Goal: Task Accomplishment & Management: Use online tool/utility

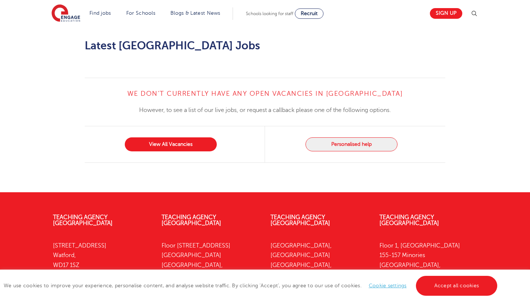
scroll to position [654, 0]
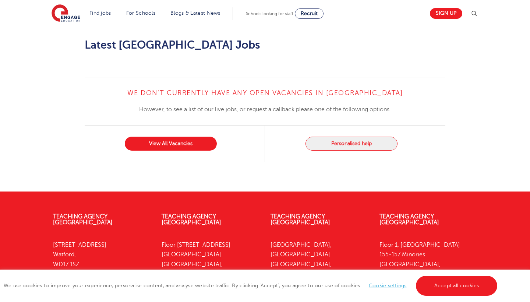
click at [319, 90] on div "We don’t currently have any open vacancies in Kingston upon Thames However, to …" at bounding box center [265, 119] width 361 height 85
click at [192, 137] on link "View All Vacancies" at bounding box center [171, 144] width 92 height 14
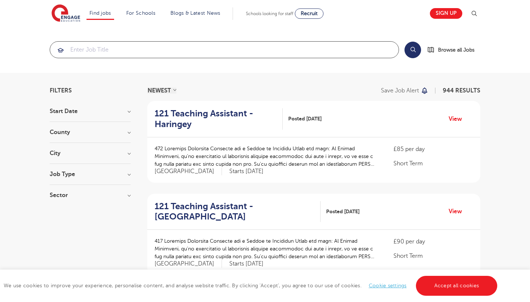
click at [123, 50] on input "search" at bounding box center [224, 50] width 348 height 16
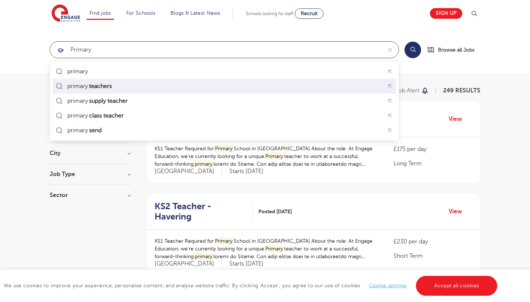
click at [116, 87] on div "primary teachers" at bounding box center [91, 85] width 49 height 7
type input "primary teachers"
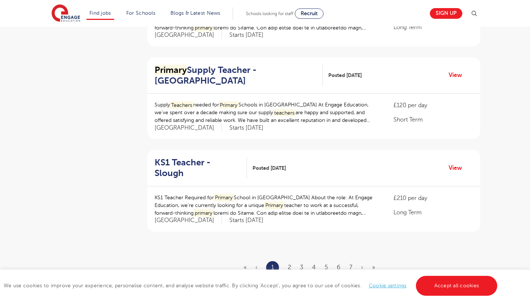
scroll to position [794, 0]
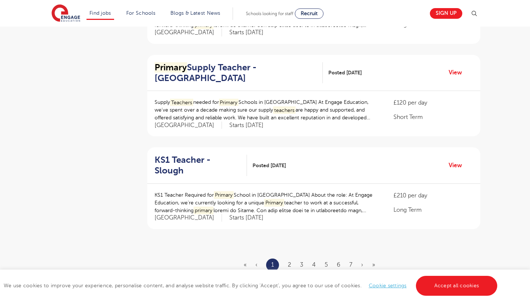
click at [291, 258] on ul "« ‹ 1 2 3 4 5 6 7 › »" at bounding box center [314, 264] width 140 height 13
click at [289, 261] on link "2" at bounding box center [289, 264] width 3 height 7
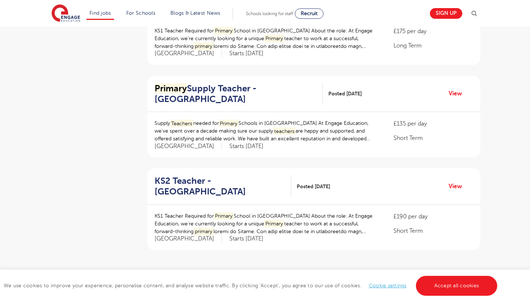
scroll to position [0, 0]
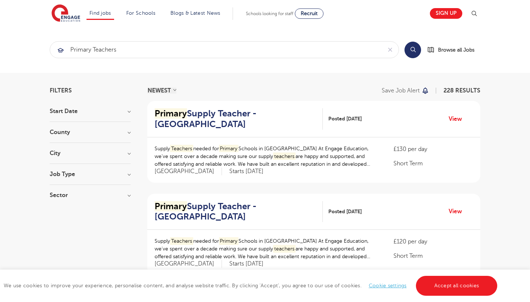
click at [65, 131] on h3 "County" at bounding box center [90, 132] width 81 height 6
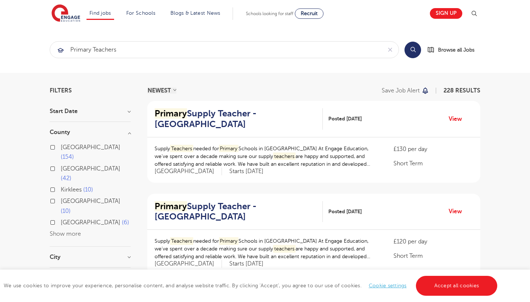
click at [67, 230] on button "Show more" at bounding box center [65, 233] width 31 height 7
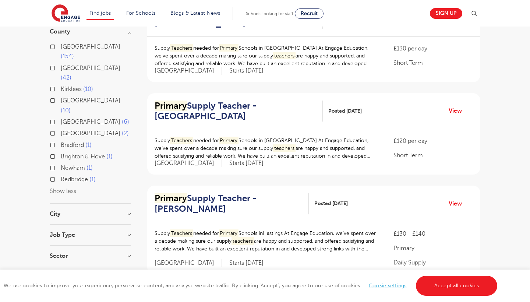
scroll to position [104, 0]
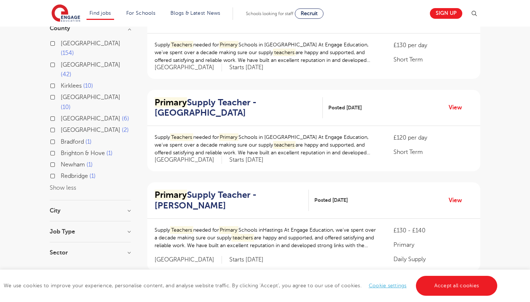
click at [76, 176] on section "Start Date September 31 October 1 Show more County London 154 Hertfordshire 42 …" at bounding box center [90, 133] width 81 height 258
click at [78, 208] on h3 "City" at bounding box center [90, 211] width 81 height 6
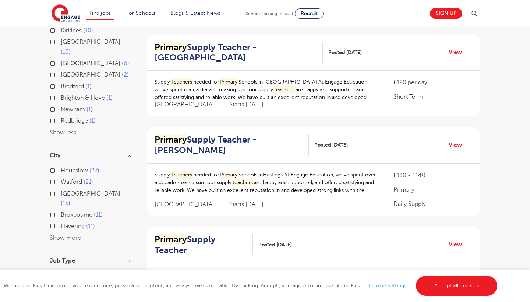
scroll to position [161, 0]
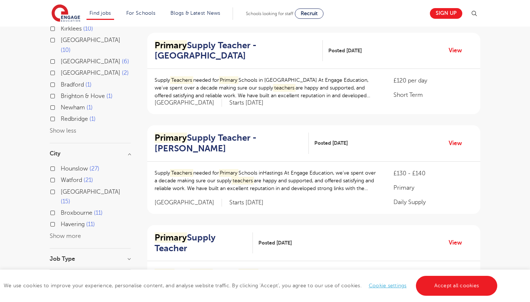
click at [63, 233] on button "Show more" at bounding box center [65, 236] width 31 height 7
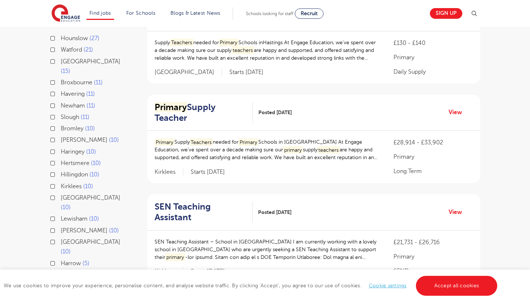
scroll to position [291, 0]
click at [61, 225] on label "Sutton 10" at bounding box center [90, 230] width 58 height 10
click at [61, 227] on input "Sutton 10" at bounding box center [63, 229] width 5 height 5
checkbox input "true"
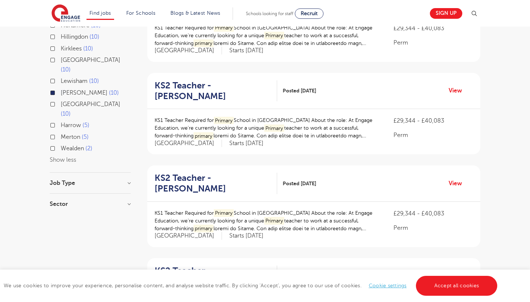
scroll to position [307, 0]
click at [455, 85] on link "View" at bounding box center [458, 90] width 19 height 10
click at [79, 200] on div "Sector Perm 10 Show more" at bounding box center [90, 206] width 81 height 13
click at [68, 200] on h3 "Sector" at bounding box center [90, 203] width 81 height 6
click at [53, 213] on div "Perm 10" at bounding box center [90, 218] width 81 height 11
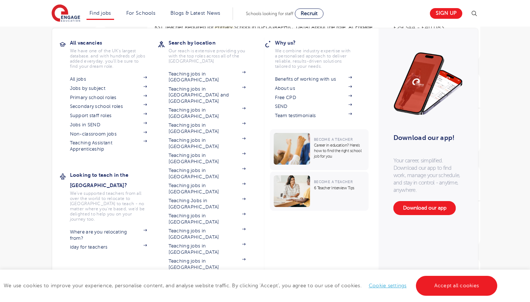
click at [102, 14] on link "Find jobs" at bounding box center [100, 13] width 22 height 6
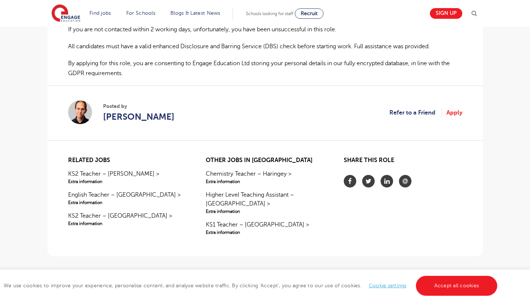
scroll to position [535, 0]
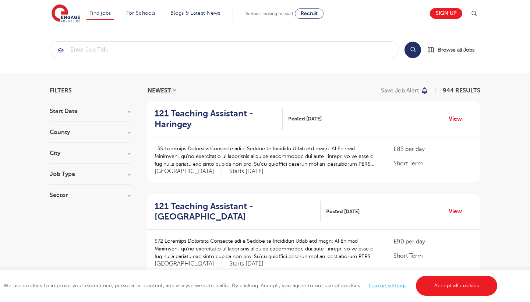
click at [71, 174] on h3 "Job Type" at bounding box center [90, 174] width 81 height 6
click at [57, 222] on div "Permanent 3" at bounding box center [90, 224] width 81 height 11
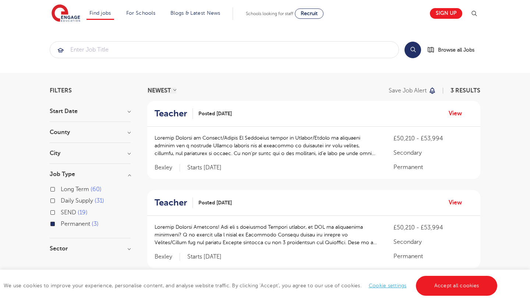
click at [61, 247] on h3 "Sector" at bounding box center [90, 248] width 81 height 6
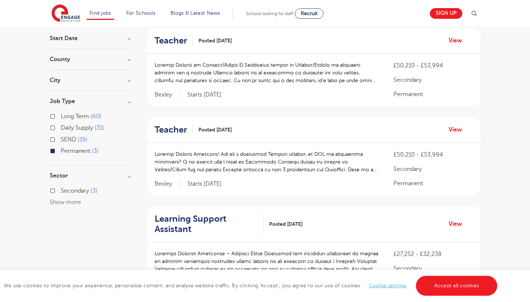
scroll to position [77, 0]
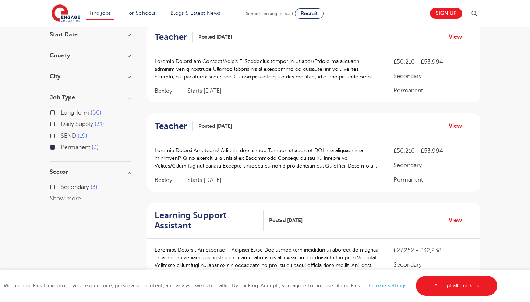
click at [90, 198] on div "Secondary 3 Show more" at bounding box center [90, 192] width 81 height 21
click at [128, 170] on h3 "Sector" at bounding box center [90, 172] width 81 height 6
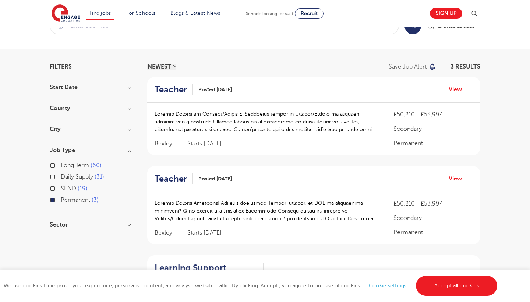
scroll to position [23, 0]
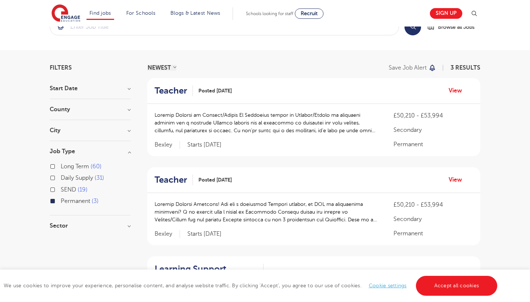
click at [91, 135] on div "City Bexley 2 Show more" at bounding box center [90, 134] width 81 height 14
click at [62, 132] on h3 "City" at bounding box center [90, 130] width 81 height 6
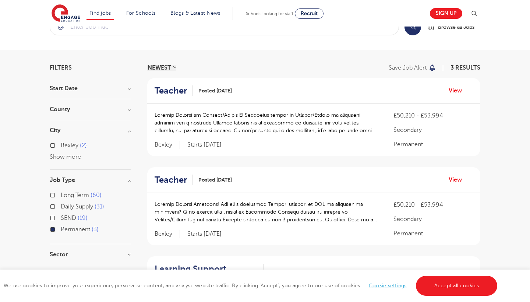
click at [80, 110] on h3 "County" at bounding box center [90, 109] width 81 height 6
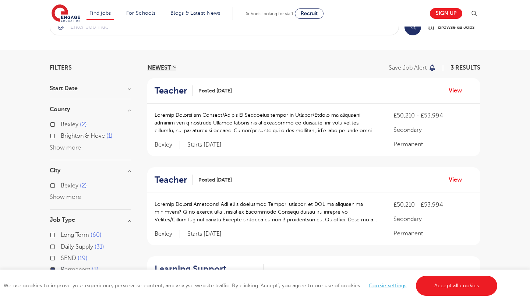
click at [79, 88] on h3 "Start Date" at bounding box center [90, 88] width 81 height 6
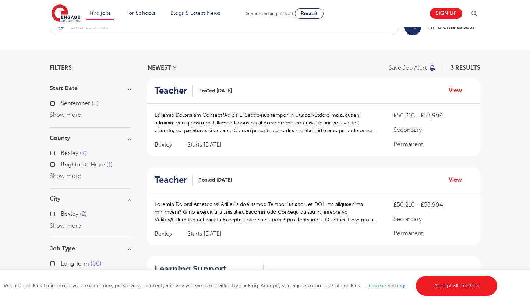
click at [88, 101] on span "September" at bounding box center [75, 103] width 29 height 7
click at [65, 101] on input "September 3" at bounding box center [63, 102] width 5 height 5
checkbox input "true"
click at [194, 130] on p at bounding box center [267, 122] width 224 height 23
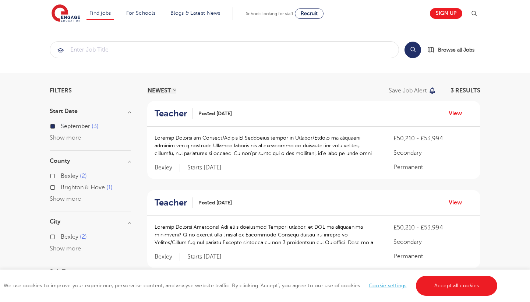
click at [411, 49] on button "Search" at bounding box center [412, 50] width 17 height 17
click at [408, 50] on button "Search" at bounding box center [412, 50] width 17 height 17
click at [186, 50] on input "search" at bounding box center [224, 50] width 348 height 16
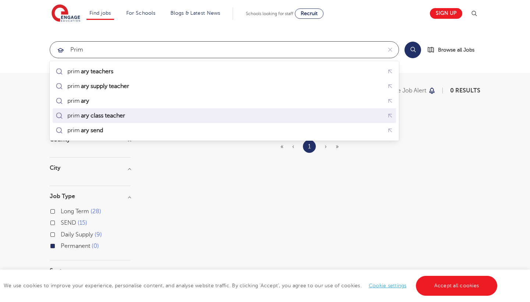
click at [103, 114] on mark "ary class teacher" at bounding box center [103, 115] width 46 height 9
type input "primary class teacher"
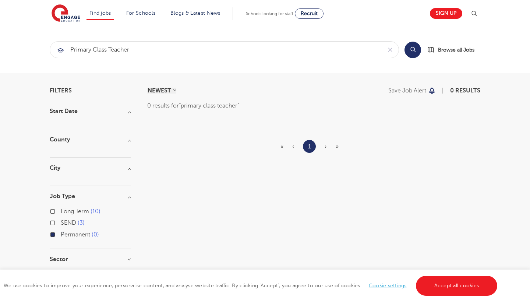
click at [68, 111] on h3 "Start Date" at bounding box center [90, 111] width 81 height 6
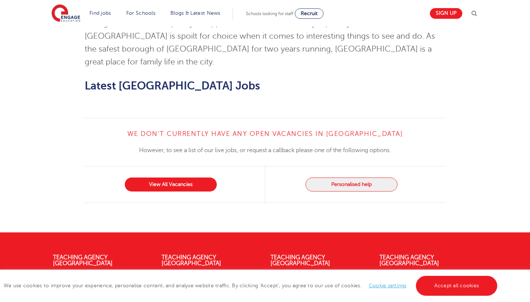
scroll to position [614, 0]
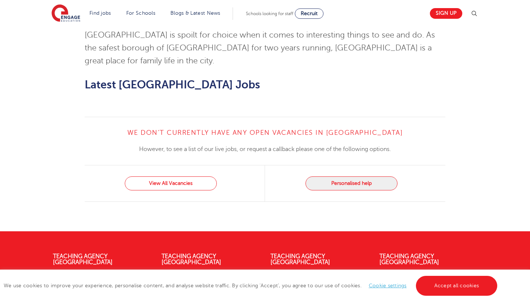
click at [181, 176] on link "View All Vacancies" at bounding box center [171, 183] width 92 height 14
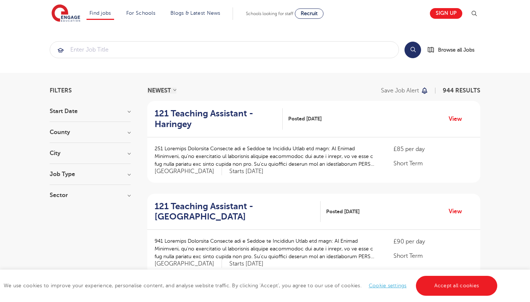
click at [67, 113] on h3 "Start Date" at bounding box center [90, 111] width 81 height 6
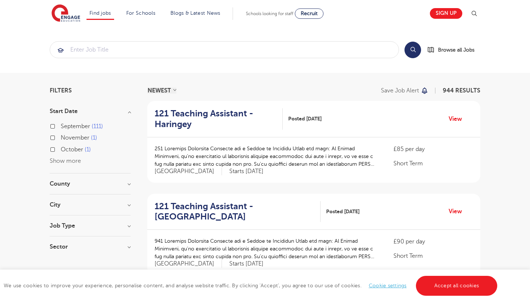
click at [61, 127] on label "September 111" at bounding box center [82, 126] width 42 height 10
click at [61, 127] on input "September 111" at bounding box center [63, 125] width 5 height 5
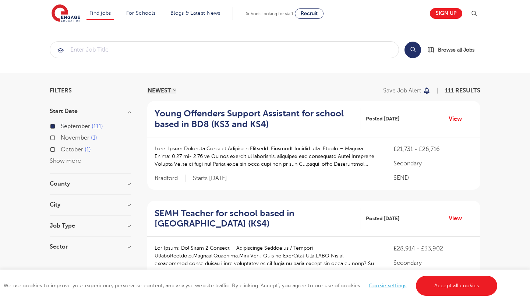
click at [61, 137] on label "November 1" at bounding box center [79, 138] width 36 height 10
click at [61, 137] on input "November 1" at bounding box center [63, 136] width 5 height 5
click at [61, 149] on label "October 1" at bounding box center [76, 150] width 30 height 10
click at [61, 149] on input "October 1" at bounding box center [63, 148] width 5 height 5
checkbox input "true"
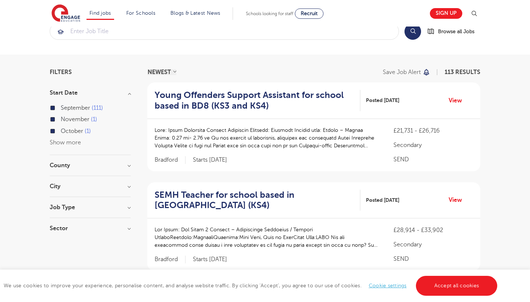
scroll to position [20, 0]
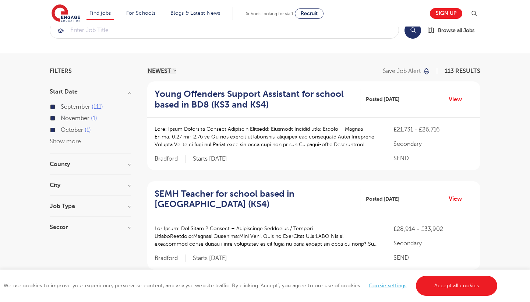
click at [75, 162] on h3 "County" at bounding box center [90, 164] width 81 height 6
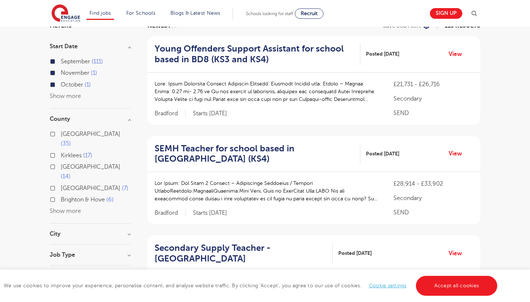
scroll to position [65, 0]
click at [64, 207] on button "Show more" at bounding box center [65, 210] width 31 height 7
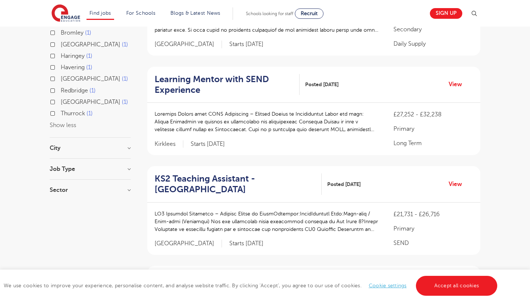
scroll to position [343, 0]
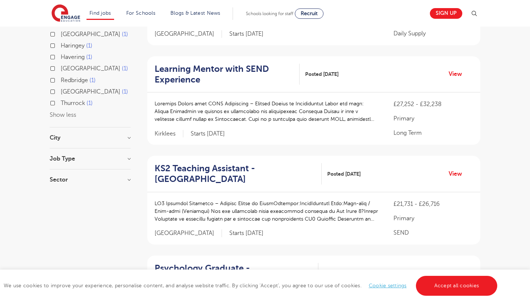
click at [68, 135] on h3 "City" at bounding box center [90, 138] width 81 height 6
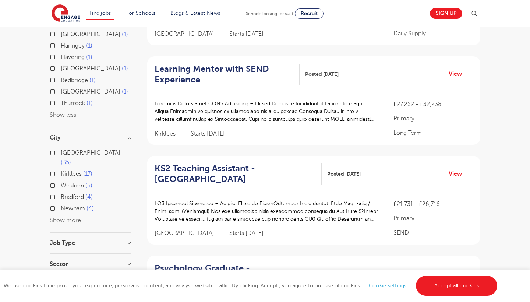
click at [64, 217] on button "Show more" at bounding box center [65, 220] width 31 height 7
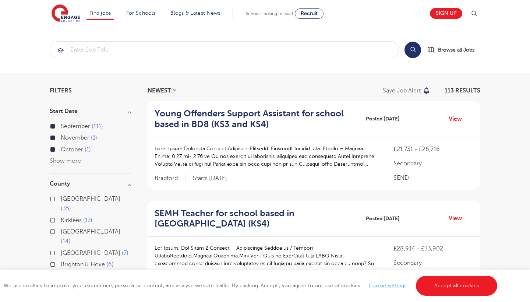
scroll to position [0, 0]
click at [315, 11] on span "Recruit" at bounding box center [309, 14] width 17 height 6
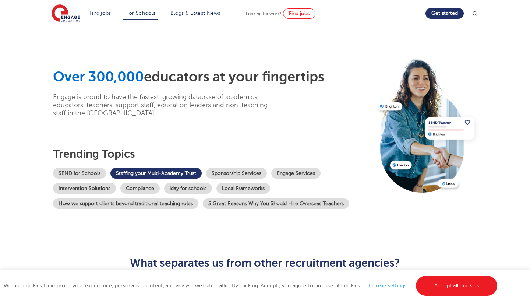
click at [166, 174] on link "Staffing your Multi-Academy Trust" at bounding box center [155, 173] width 91 height 11
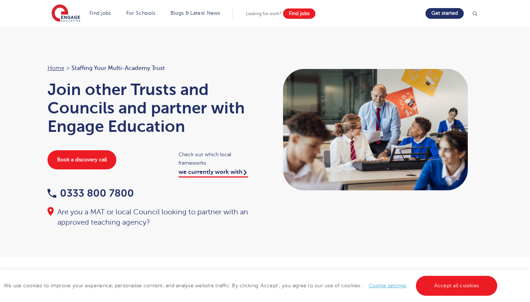
click at [299, 15] on span "Find jobs" at bounding box center [299, 14] width 21 height 6
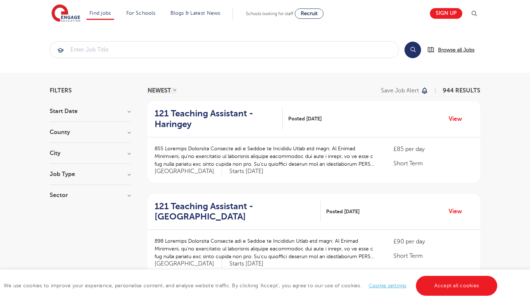
click at [458, 54] on span "Browse all Jobs" at bounding box center [456, 50] width 36 height 8
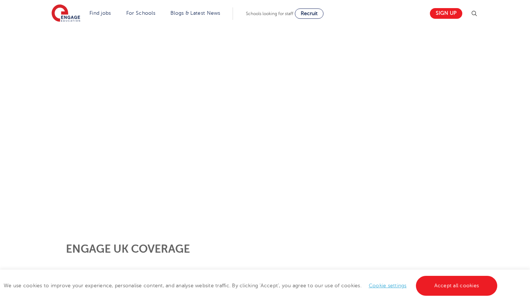
scroll to position [115, 0]
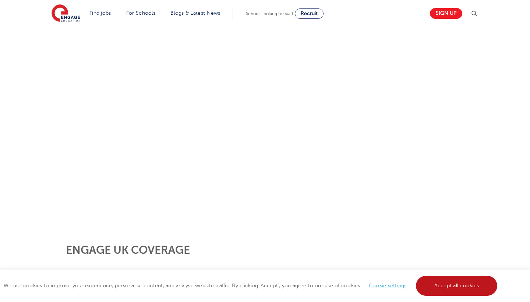
click at [454, 282] on link "Accept all cookies" at bounding box center [457, 286] width 82 height 20
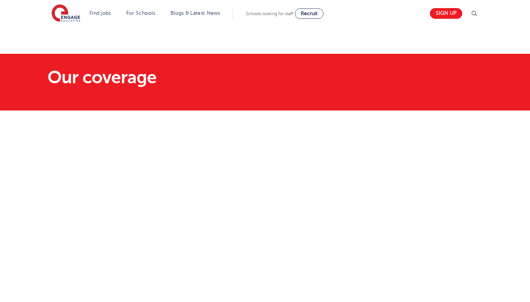
scroll to position [0, 0]
